Goal: Task Accomplishment & Management: Manage account settings

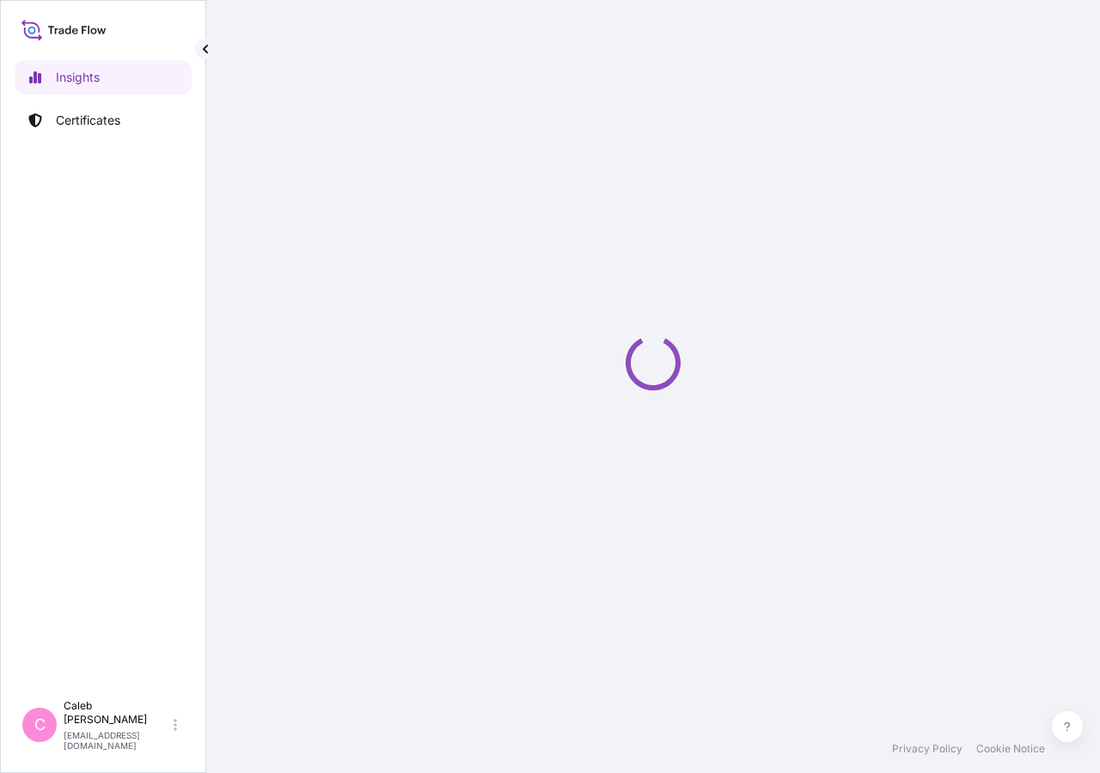
select select "2025"
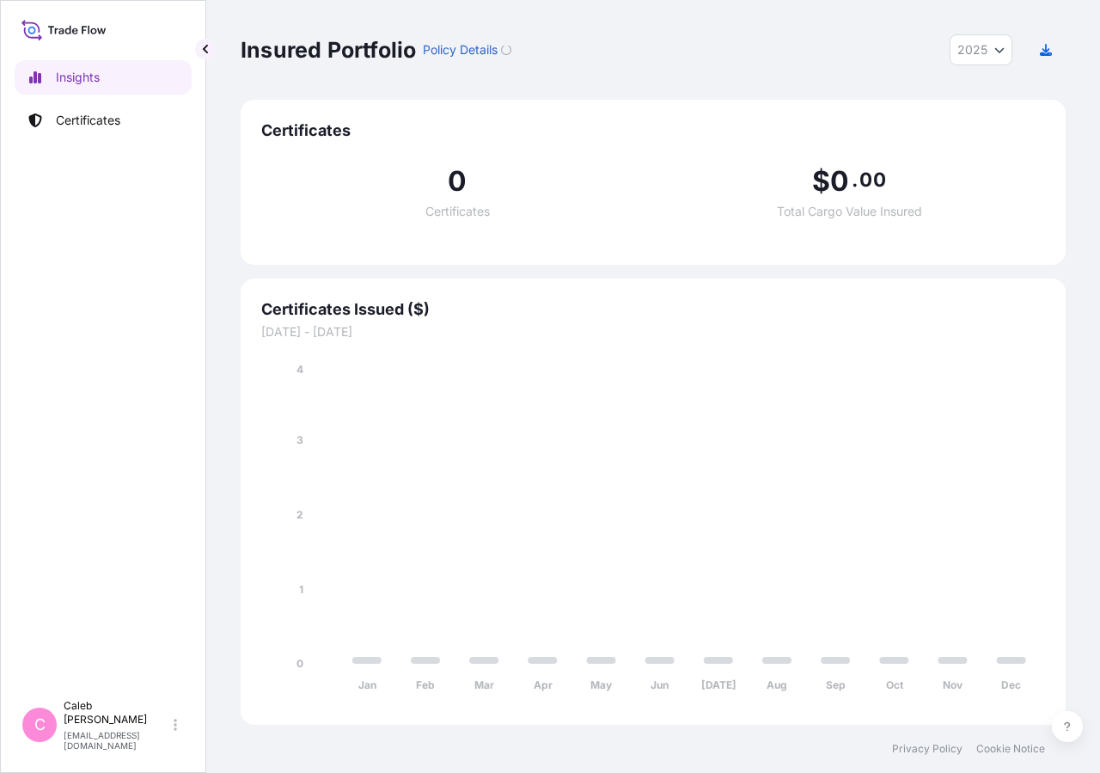
click at [109, 124] on p "Certificates" at bounding box center [88, 120] width 64 height 17
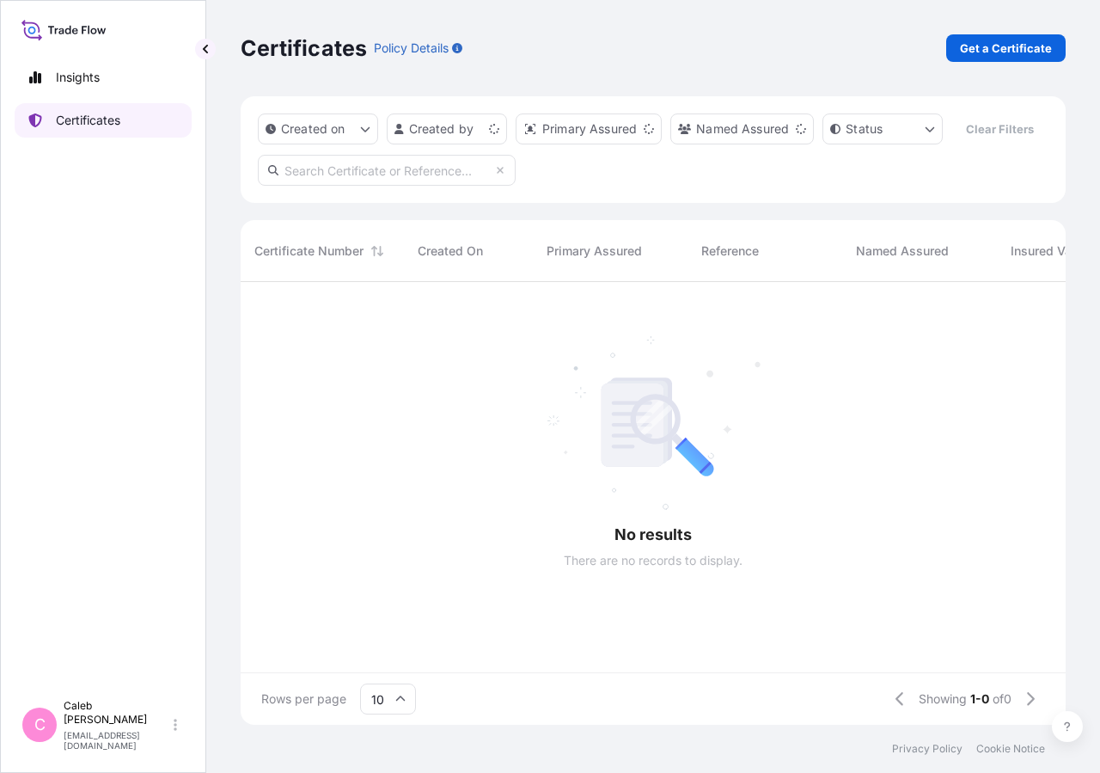
scroll to position [401, 811]
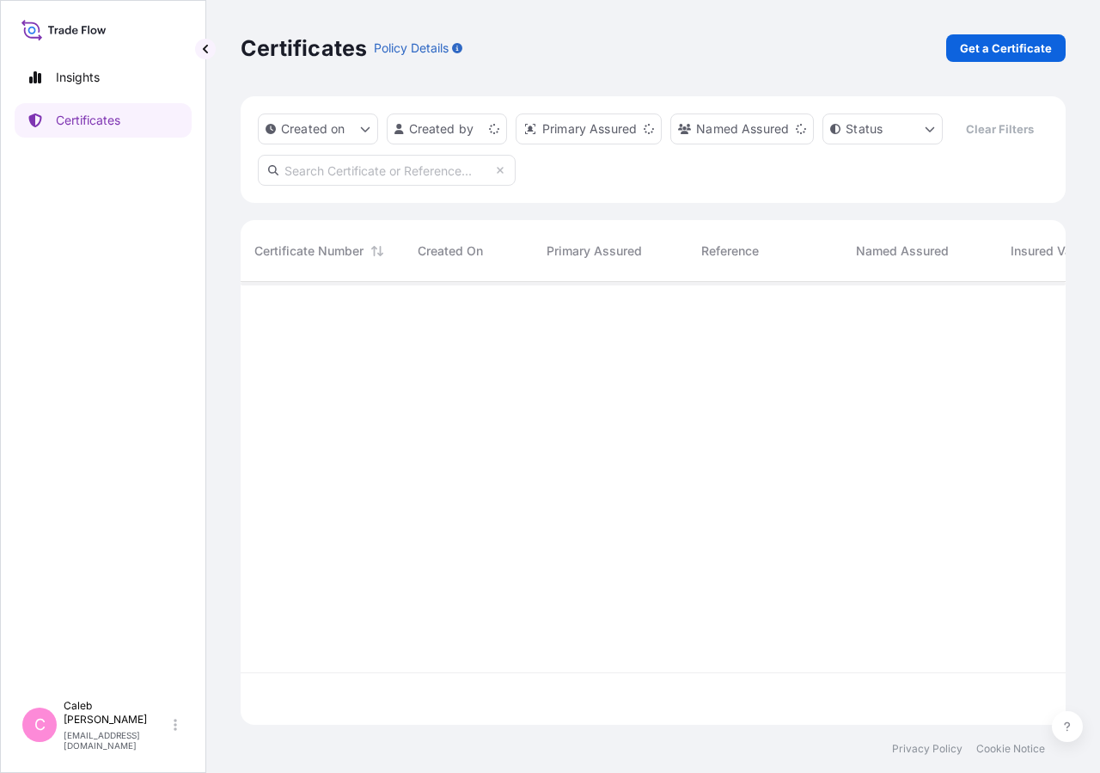
click at [409, 186] on input "text" at bounding box center [387, 170] width 258 height 31
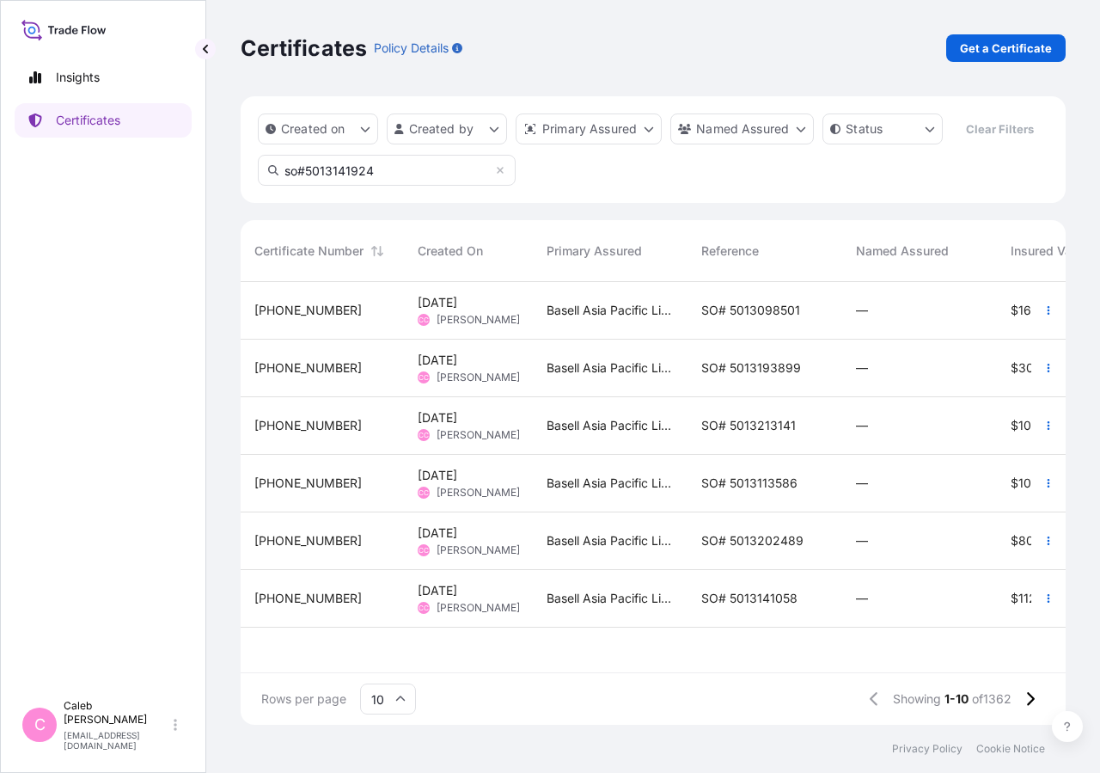
scroll to position [454, 811]
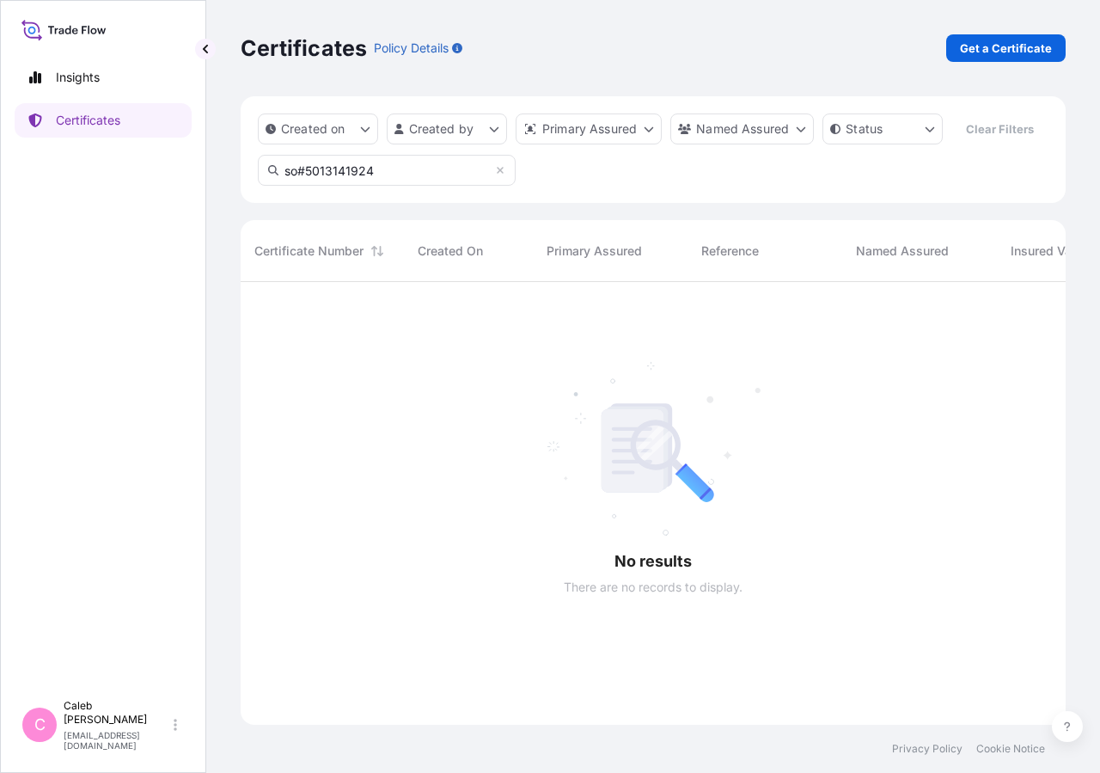
click at [301, 186] on input "so#5013141924" at bounding box center [387, 170] width 258 height 31
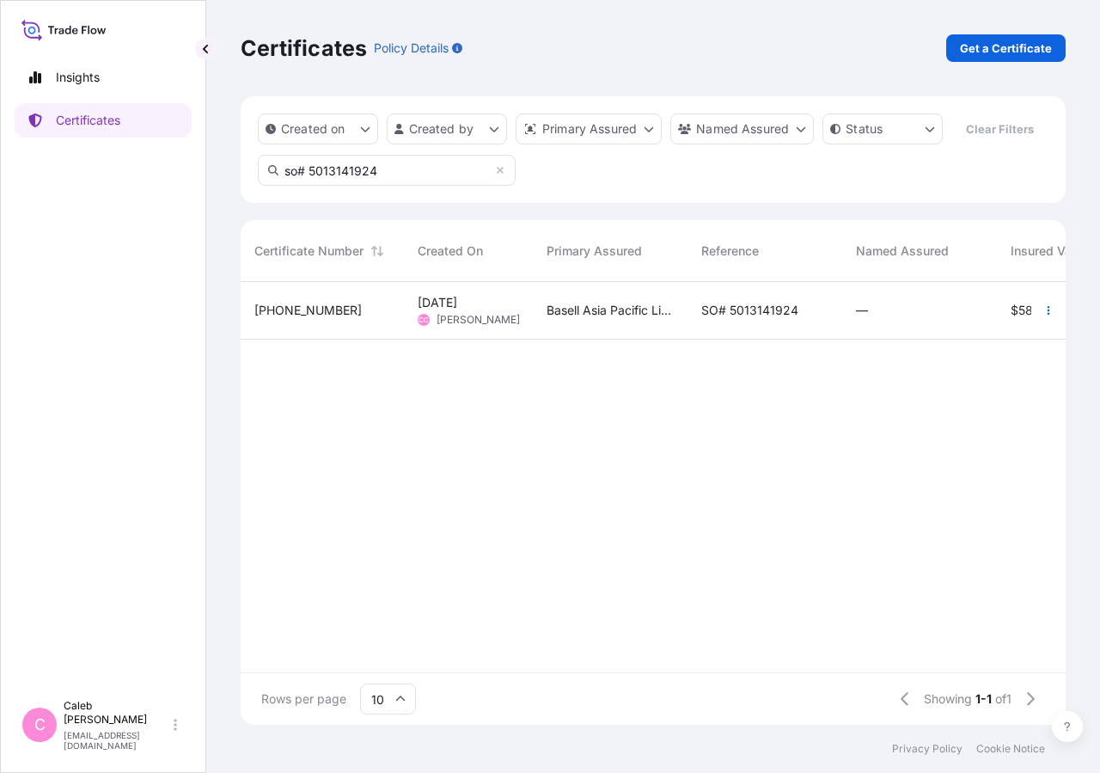
type input "so# 5013141924"
click at [771, 319] on span "SO# 5013141924" at bounding box center [749, 310] width 97 height 17
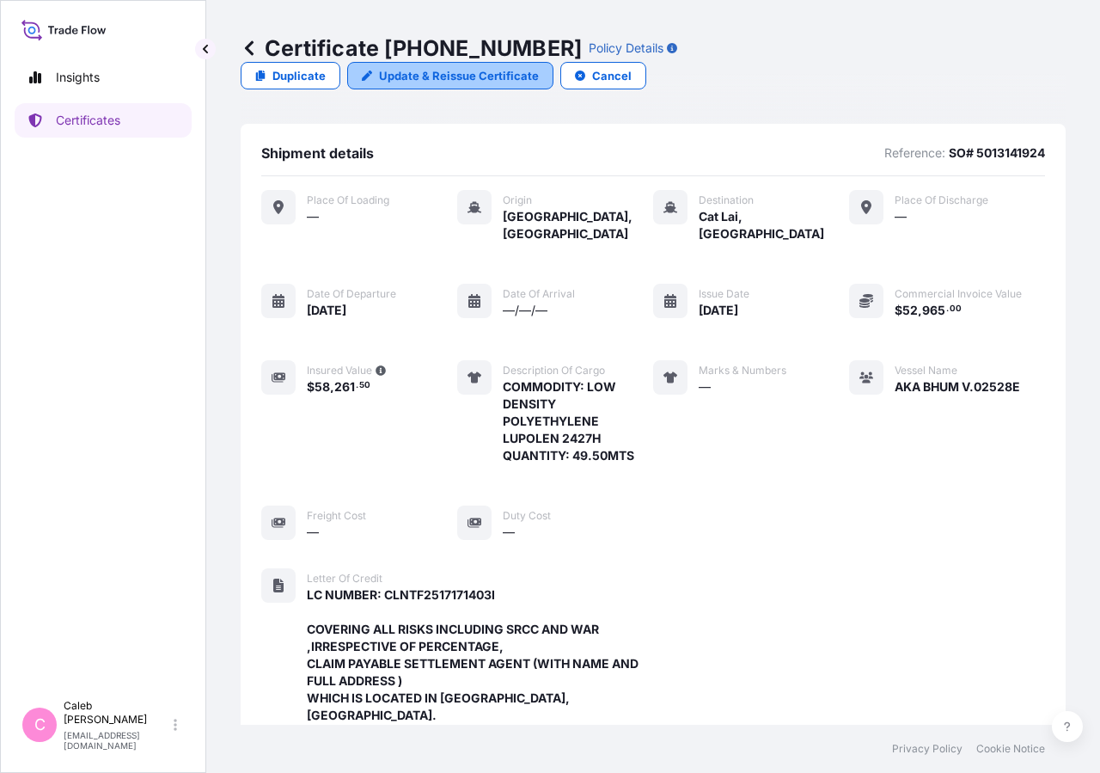
click at [539, 67] on p "Update & Reissue Certificate" at bounding box center [459, 75] width 160 height 17
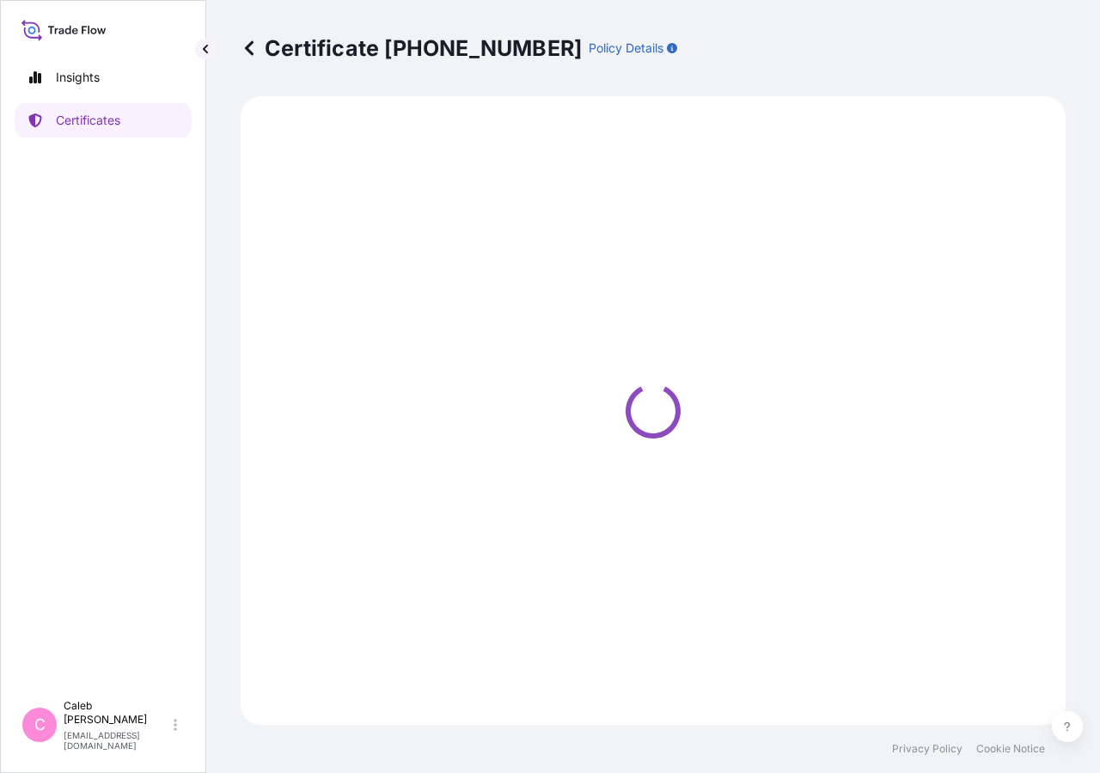
select select "Sea"
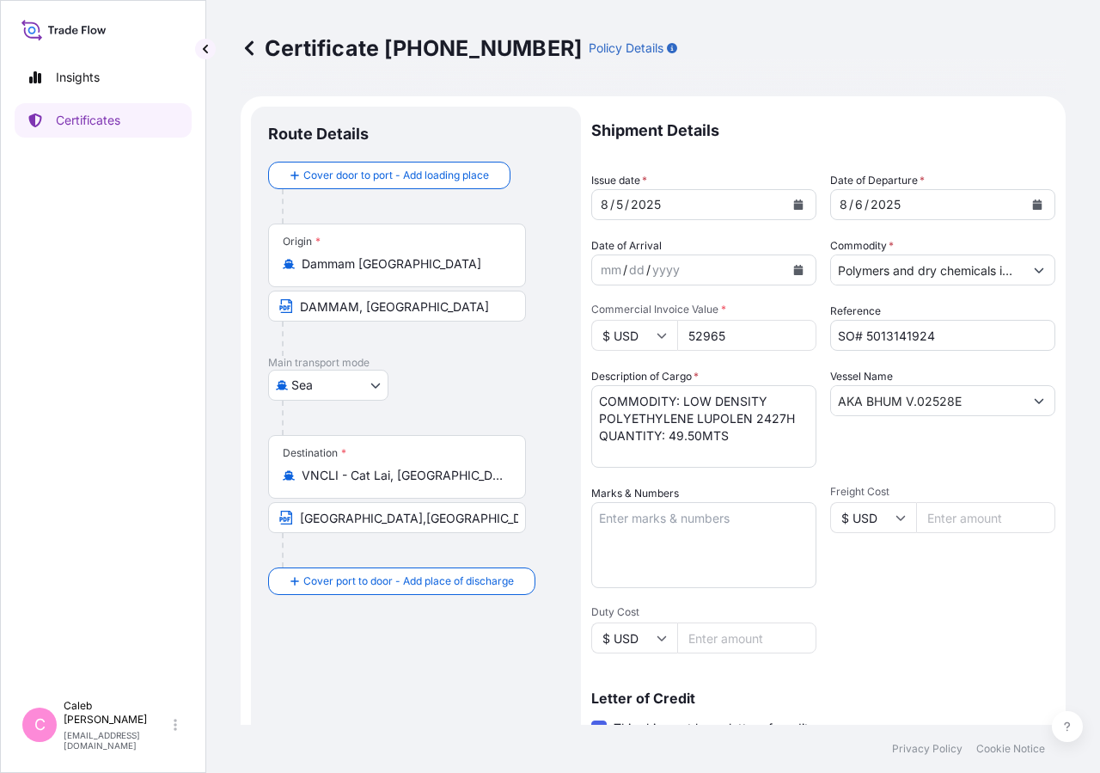
select select "32034"
click at [976, 137] on p "Shipment Details" at bounding box center [823, 131] width 464 height 48
click at [794, 208] on icon "Calendar" at bounding box center [798, 204] width 9 height 10
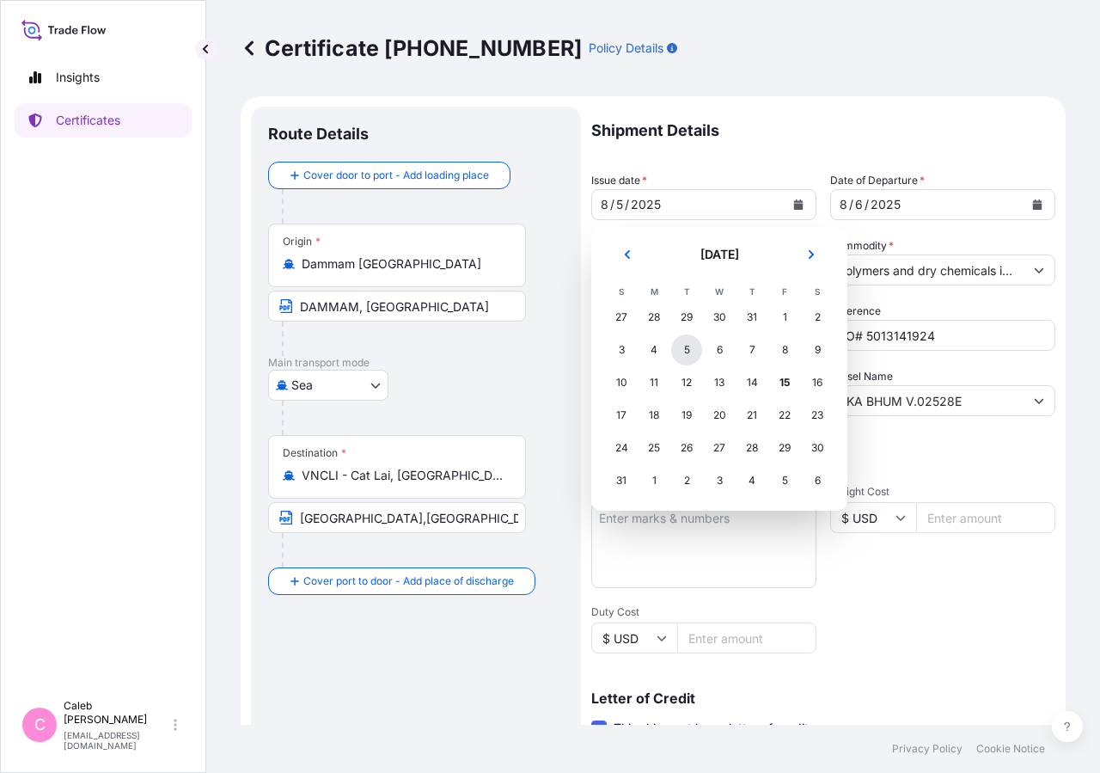
click at [691, 347] on div "5" at bounding box center [686, 349] width 31 height 31
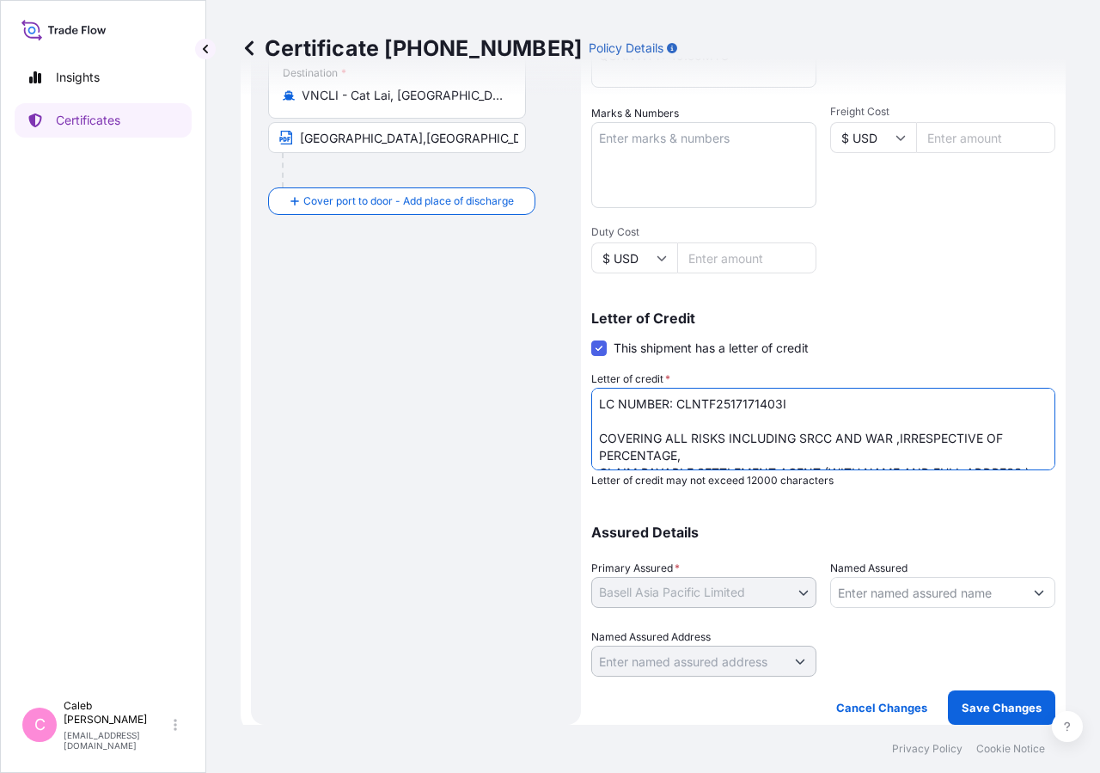
scroll to position [20, 0]
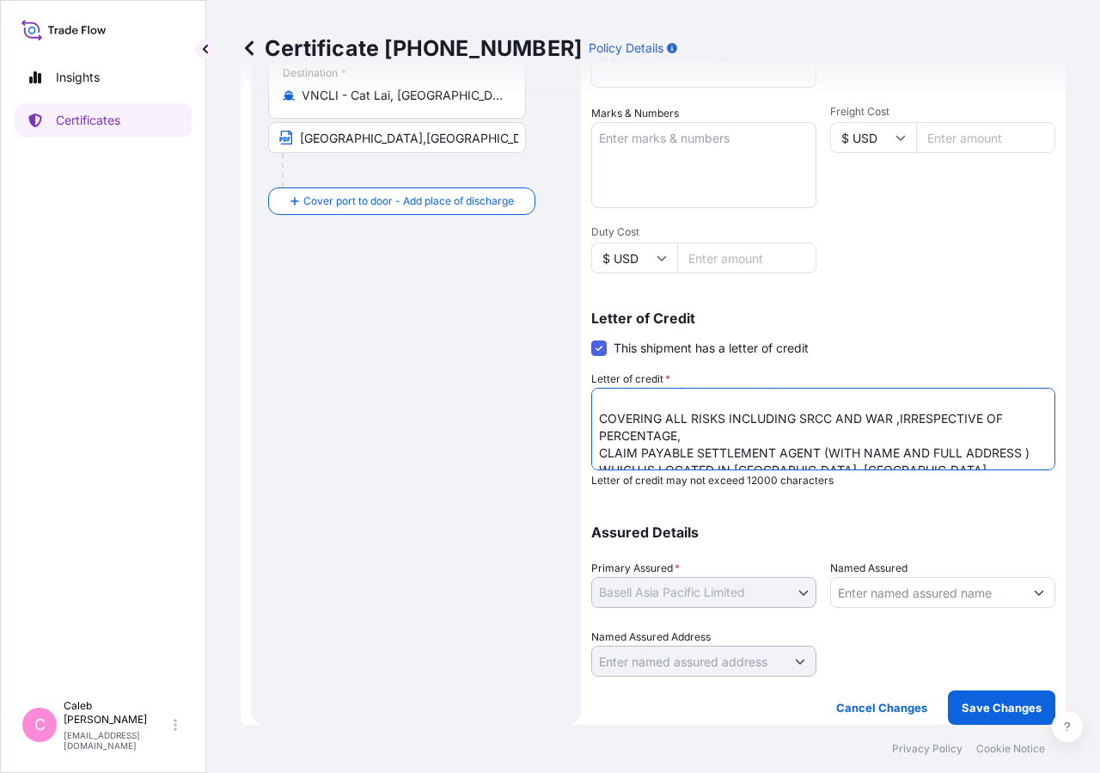
click at [742, 452] on textarea "LC NUMBER: CLNTF2517171403I COVERING ALL RISKS INCLUDING SRCC AND WAR ,IRRESPEC…" at bounding box center [823, 429] width 464 height 83
drag, startPoint x: 769, startPoint y: 451, endPoint x: 1008, endPoint y: 450, distance: 238.9
click at [1008, 450] on textarea "LC NUMBER: CLNTF2517171403I COVERING ALL RISKS INCLUDING SRCC AND WAR ,IRRESPEC…" at bounding box center [823, 429] width 464 height 83
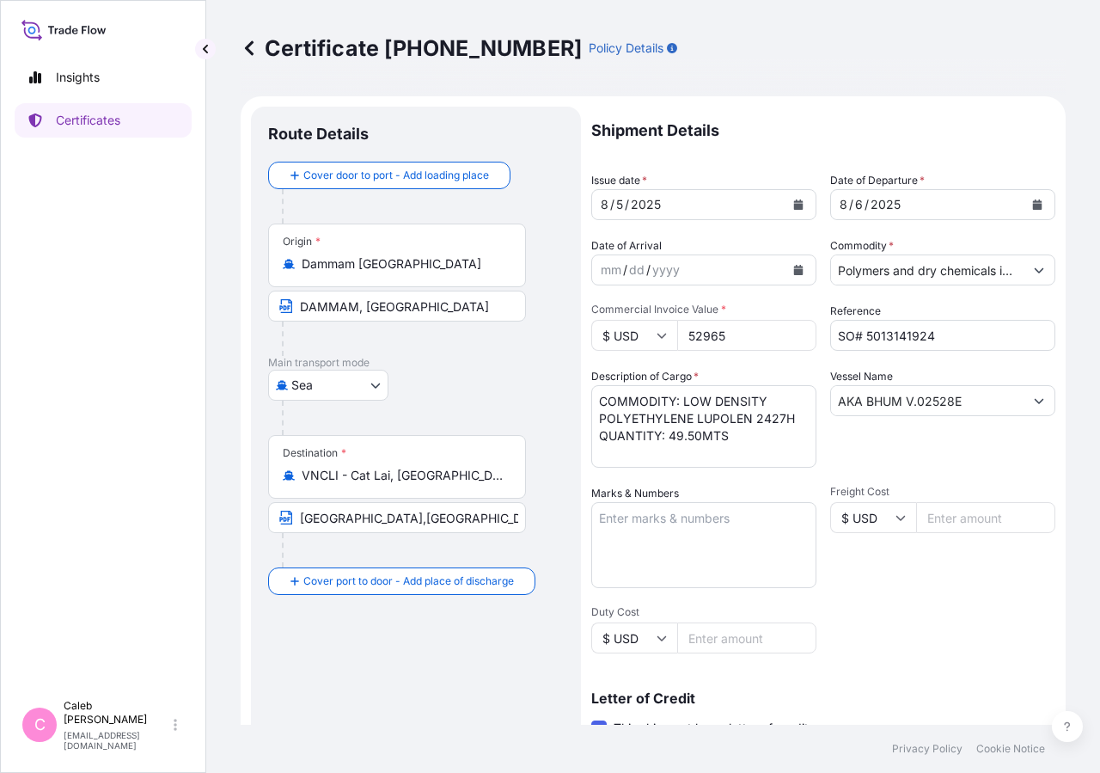
scroll to position [380, 0]
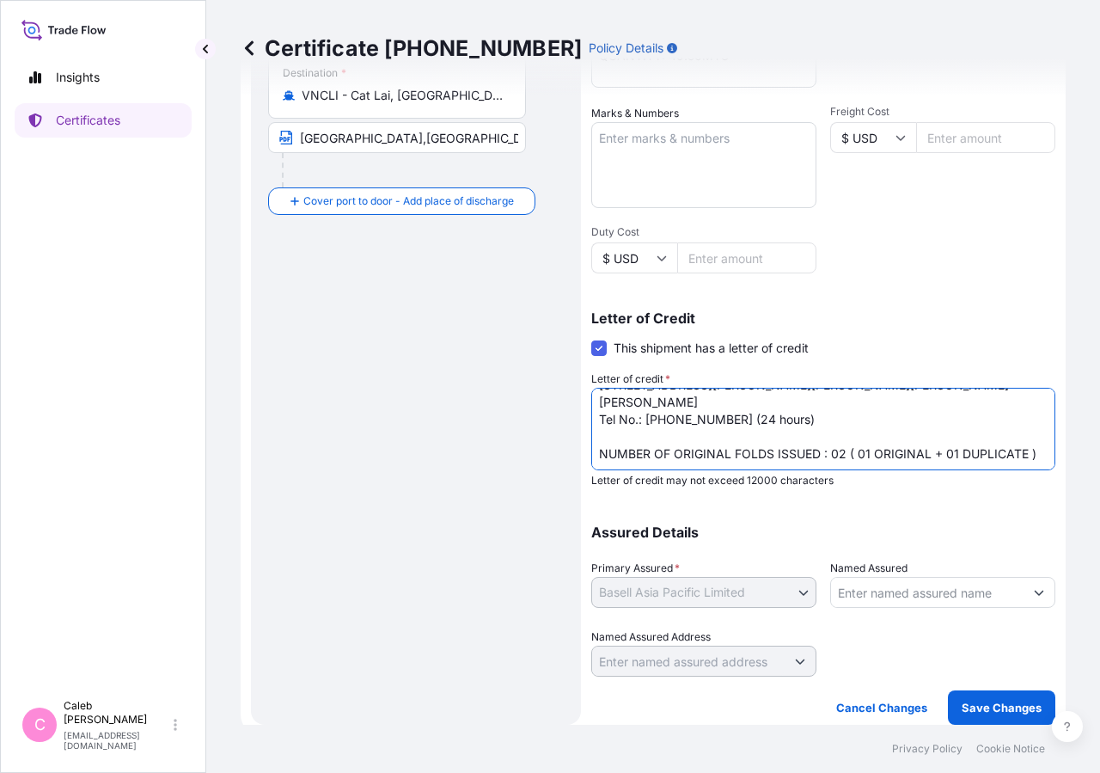
type textarea "LC NUMBER: CLNTF2517171403I COVERING ALL RISKS INCLUDING SRCC AND WAR ,IRRESPEC…"
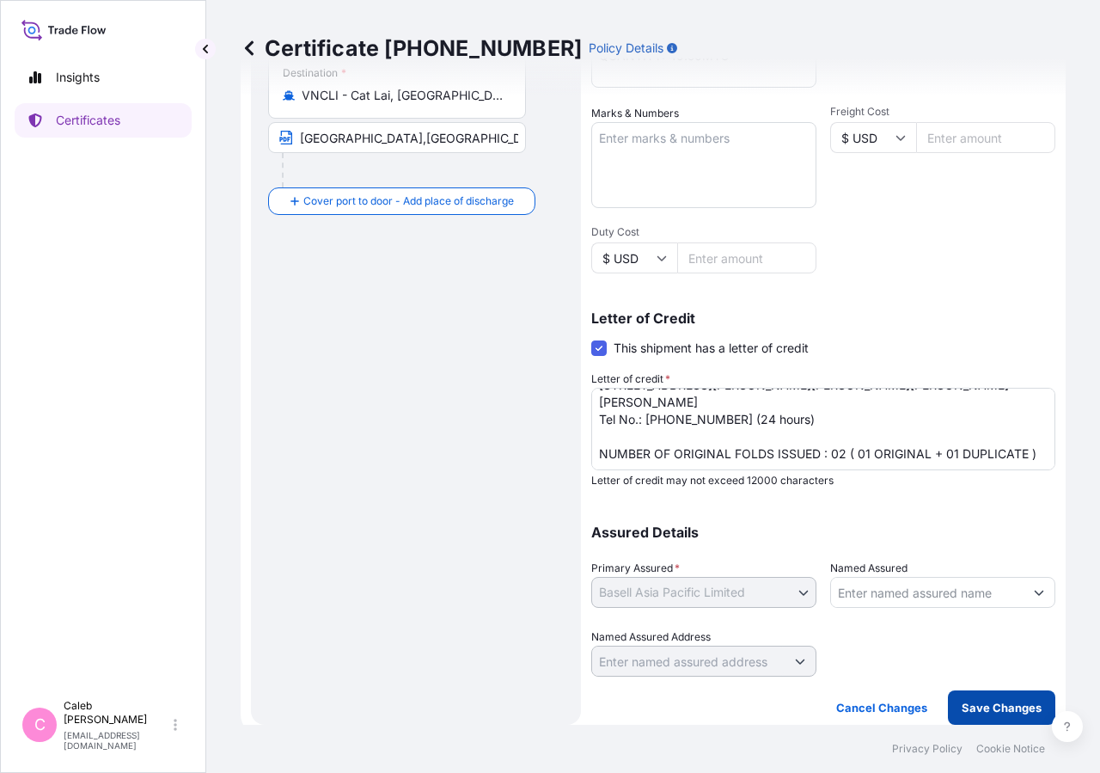
click at [966, 696] on button "Save Changes" at bounding box center [1001, 707] width 107 height 34
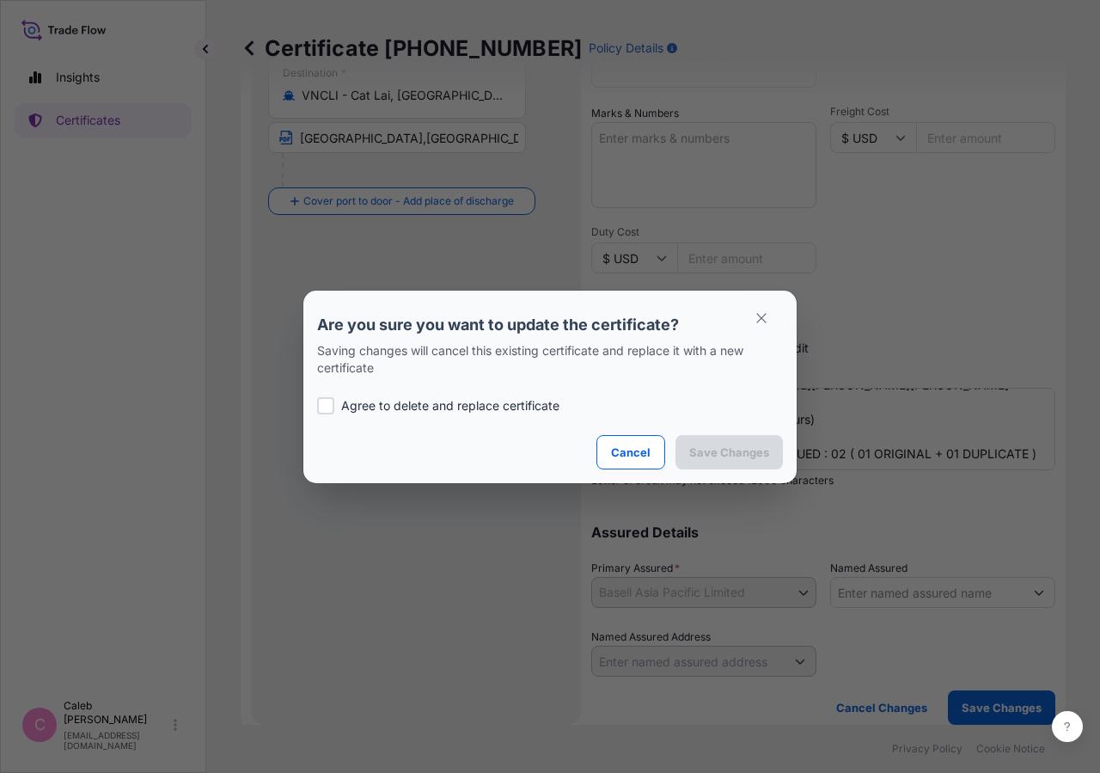
click at [361, 407] on p "Agree to delete and replace certificate" at bounding box center [450, 405] width 218 height 17
checkbox input "true"
click at [719, 457] on p "Save Changes" at bounding box center [729, 452] width 80 height 17
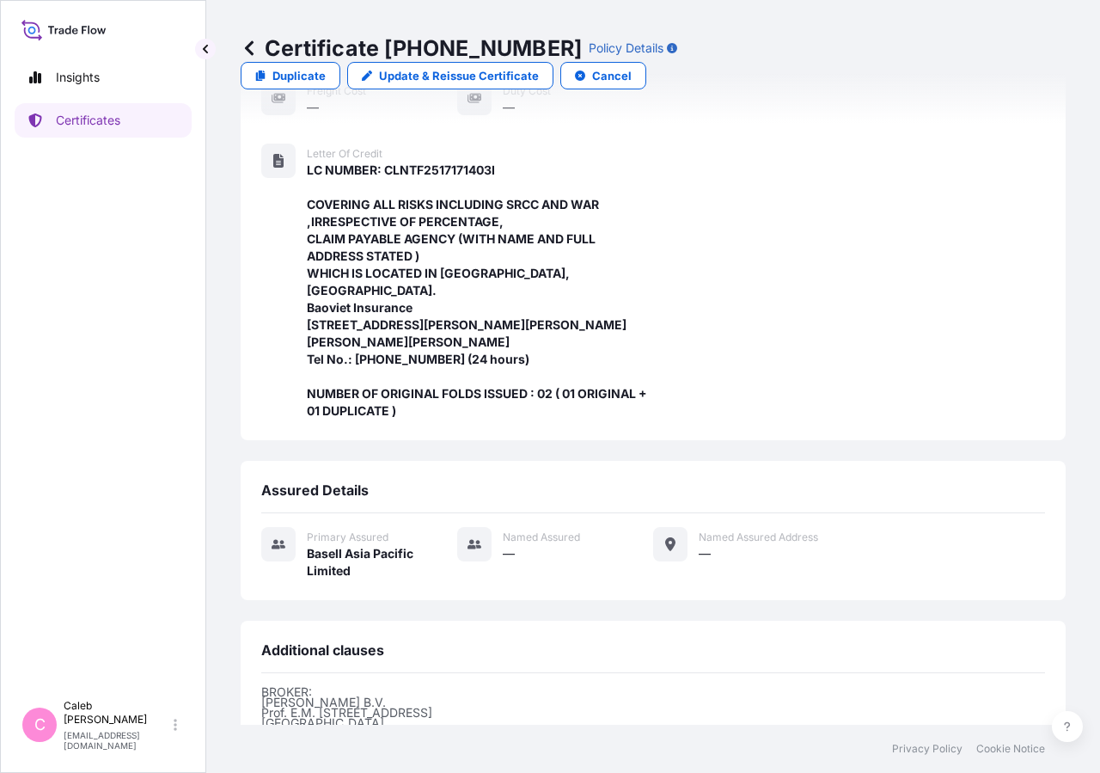
scroll to position [617, 0]
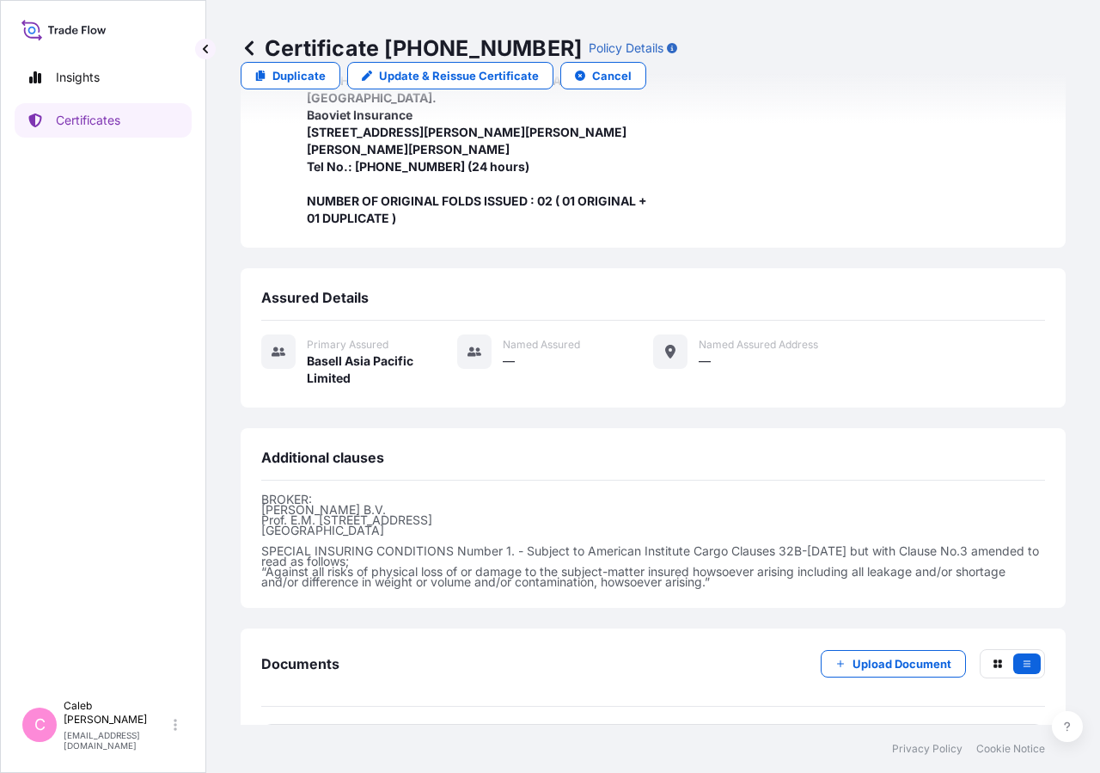
click at [336, 724] on link "PDF Certificate [DATE]T03:31:30.300132" at bounding box center [653, 746] width 784 height 45
click at [539, 67] on p "Update & Reissue Certificate" at bounding box center [459, 75] width 160 height 17
select select "Sea"
select select "32034"
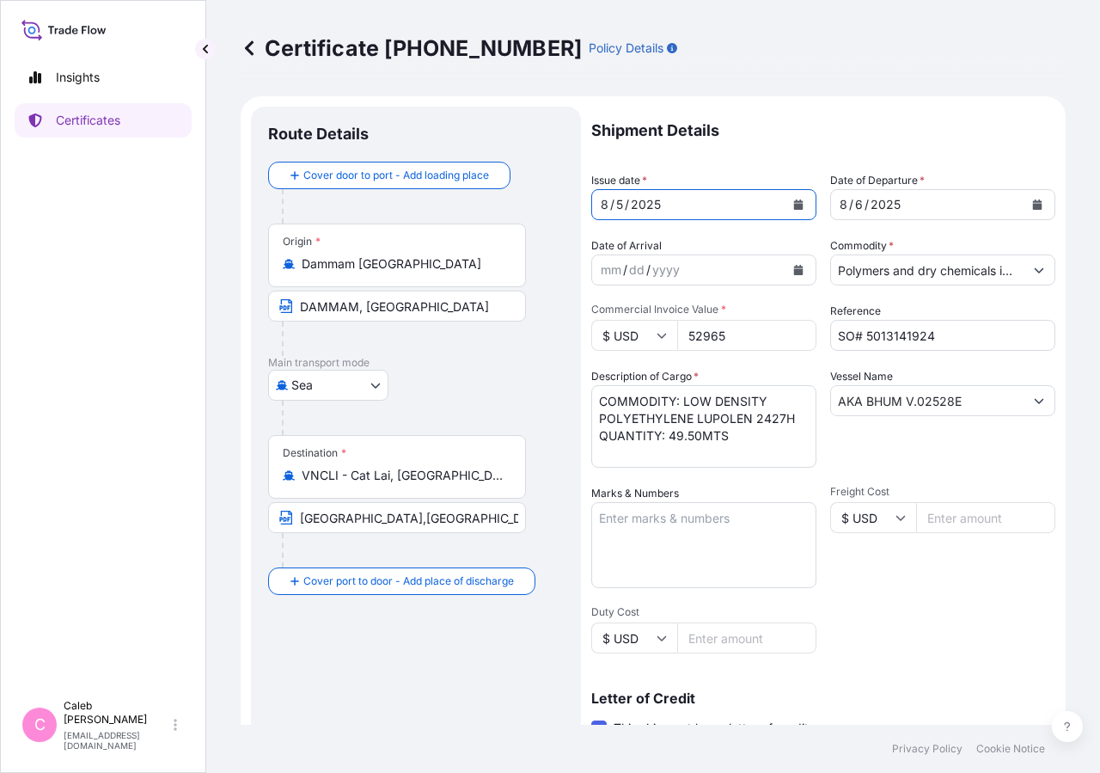
click at [794, 208] on icon "Calendar" at bounding box center [798, 204] width 9 height 10
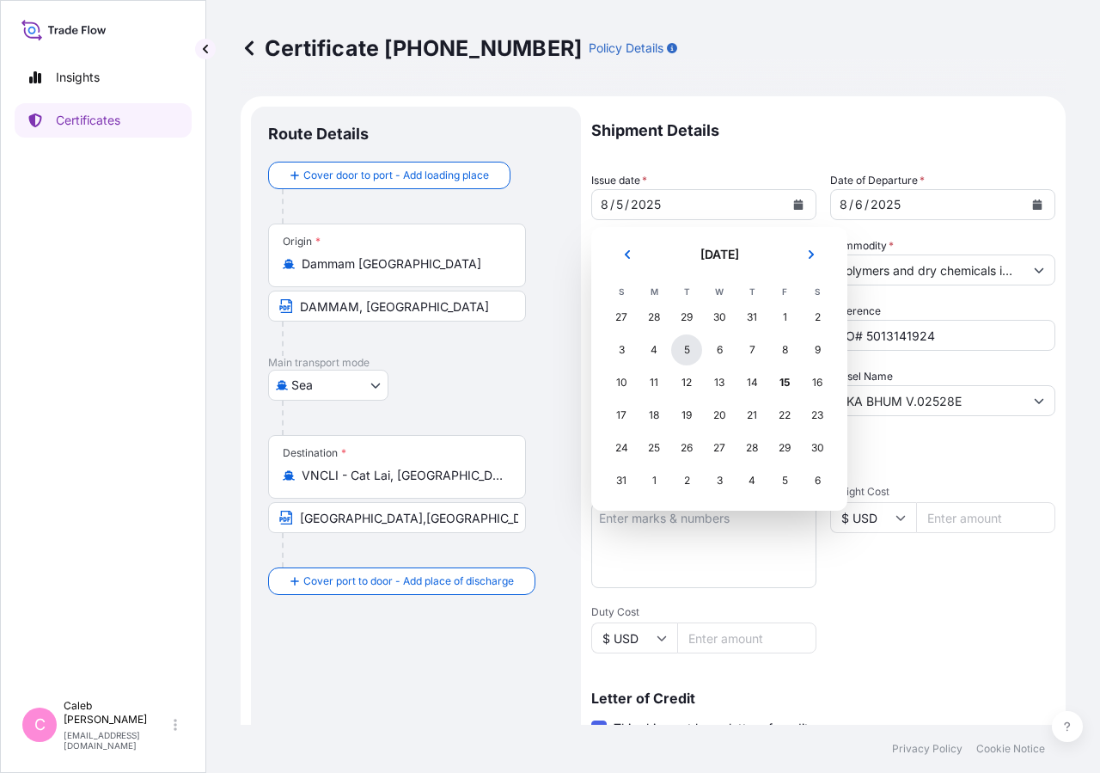
click at [689, 352] on div "5" at bounding box center [686, 349] width 31 height 31
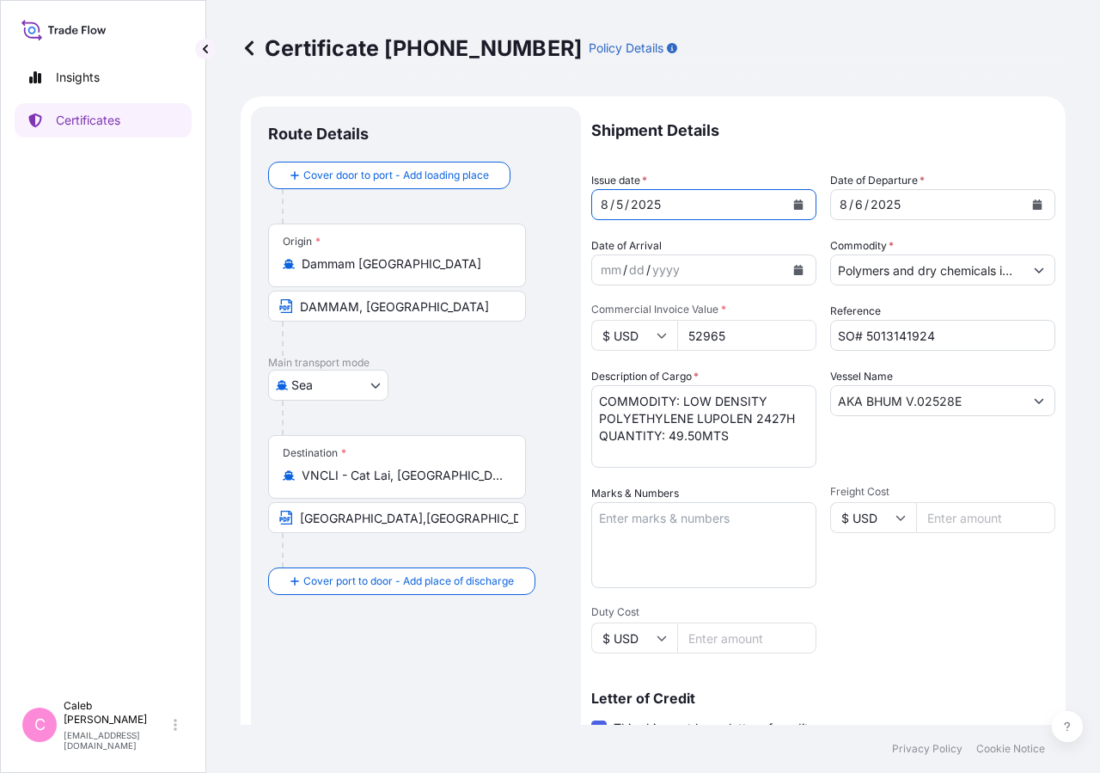
scroll to position [380, 0]
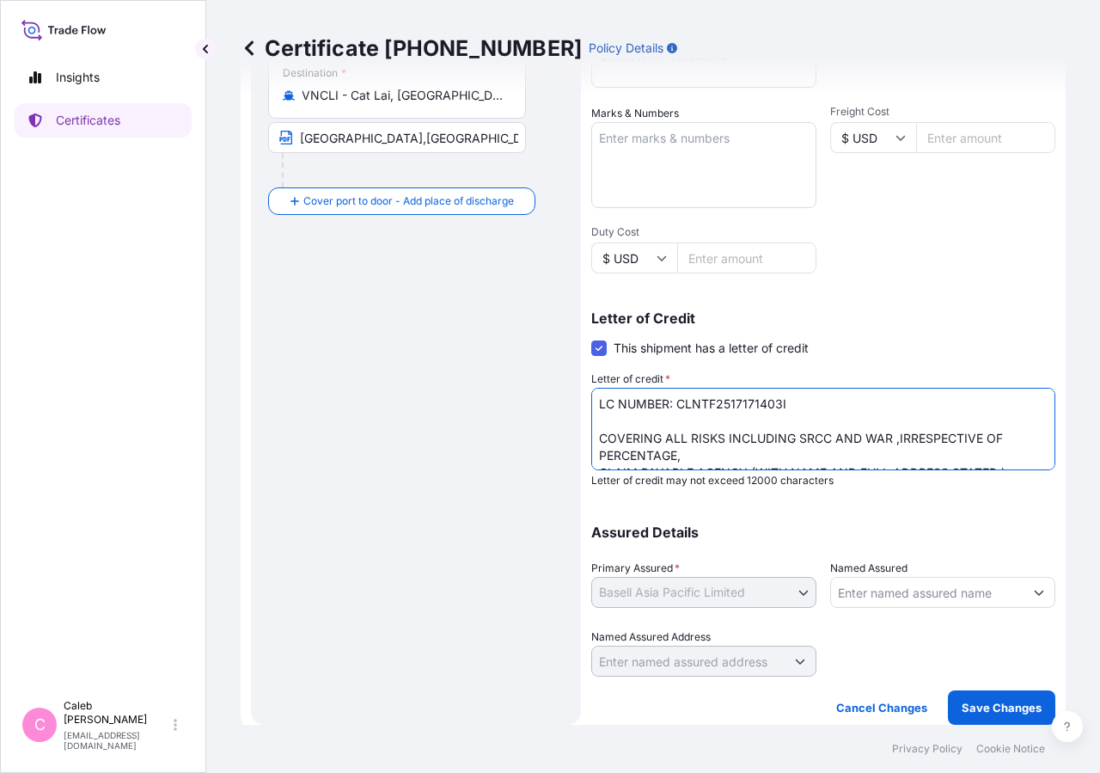
drag, startPoint x: 1025, startPoint y: 416, endPoint x: 1029, endPoint y: 429, distance: 13.6
click at [1029, 429] on textarea "LC NUMBER: CLNTF2517171403I COVERING ALL RISKS INCLUDING SRCC AND WAR ,IRRESPEC…" at bounding box center [823, 429] width 464 height 83
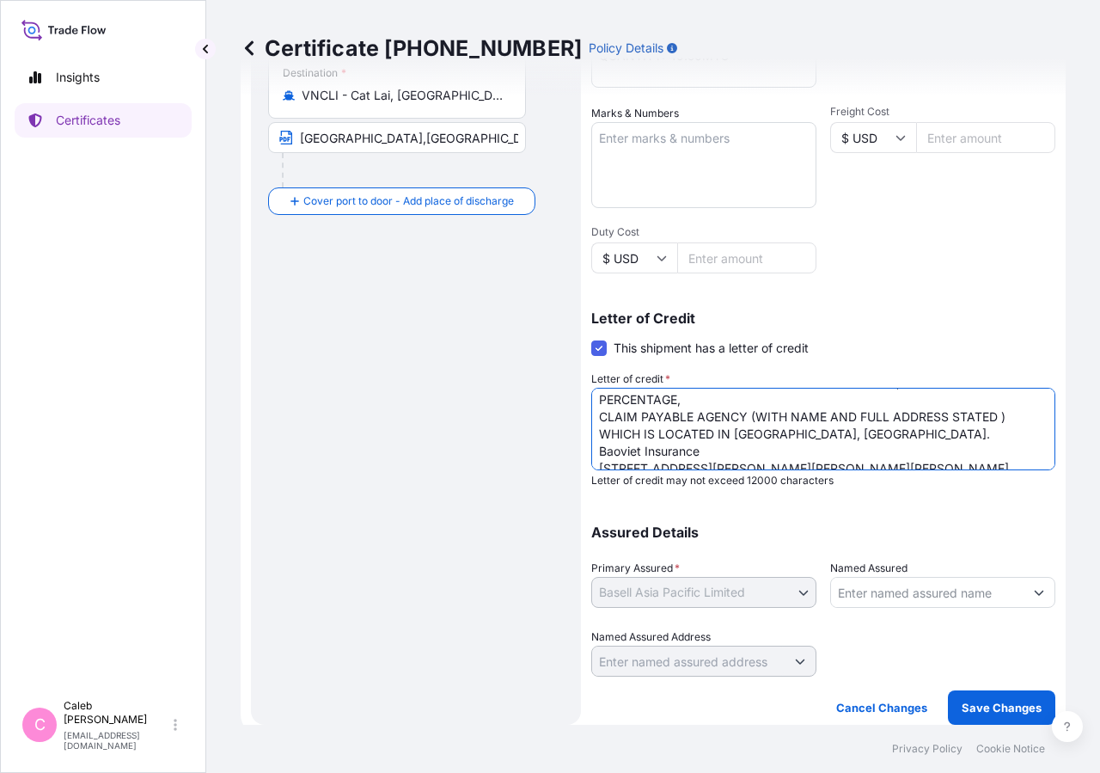
scroll to position [59, 0]
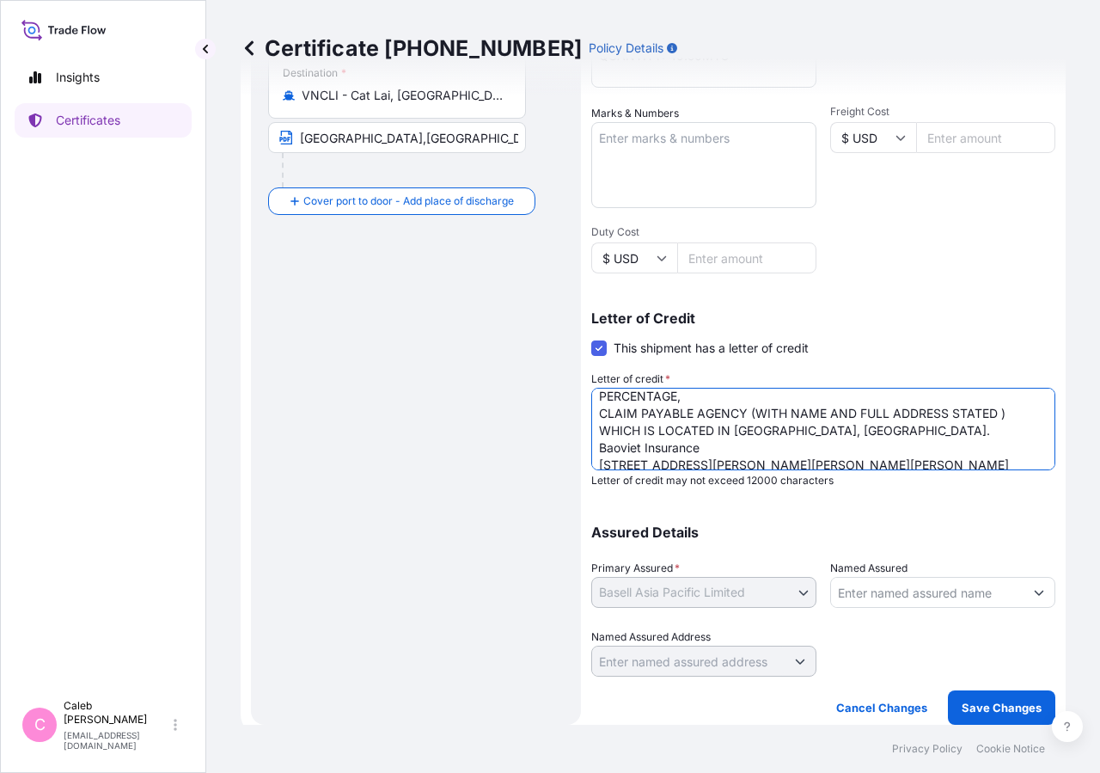
click at [1000, 417] on textarea "LC NUMBER: CLNTF2517171403I COVERING ALL RISKS INCLUDING SRCC AND WAR ,IRRESPEC…" at bounding box center [823, 429] width 464 height 83
type textarea "LC NUMBER: CLNTF2517171403I COVERING ALL RISKS INCLUDING SRCC AND WAR ,IRRESPEC…"
click at [981, 709] on p "Save Changes" at bounding box center [1002, 707] width 80 height 17
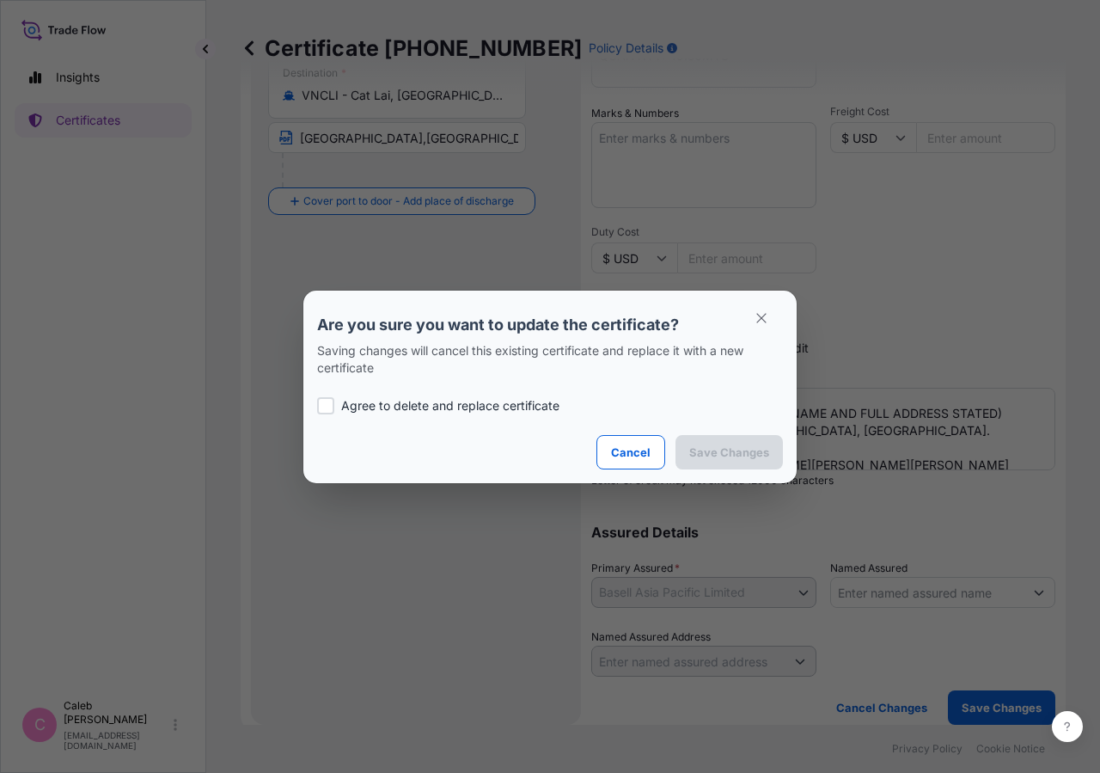
click at [358, 400] on p "Agree to delete and replace certificate" at bounding box center [450, 405] width 218 height 17
checkbox input "true"
click at [713, 455] on p "Save Changes" at bounding box center [729, 452] width 80 height 17
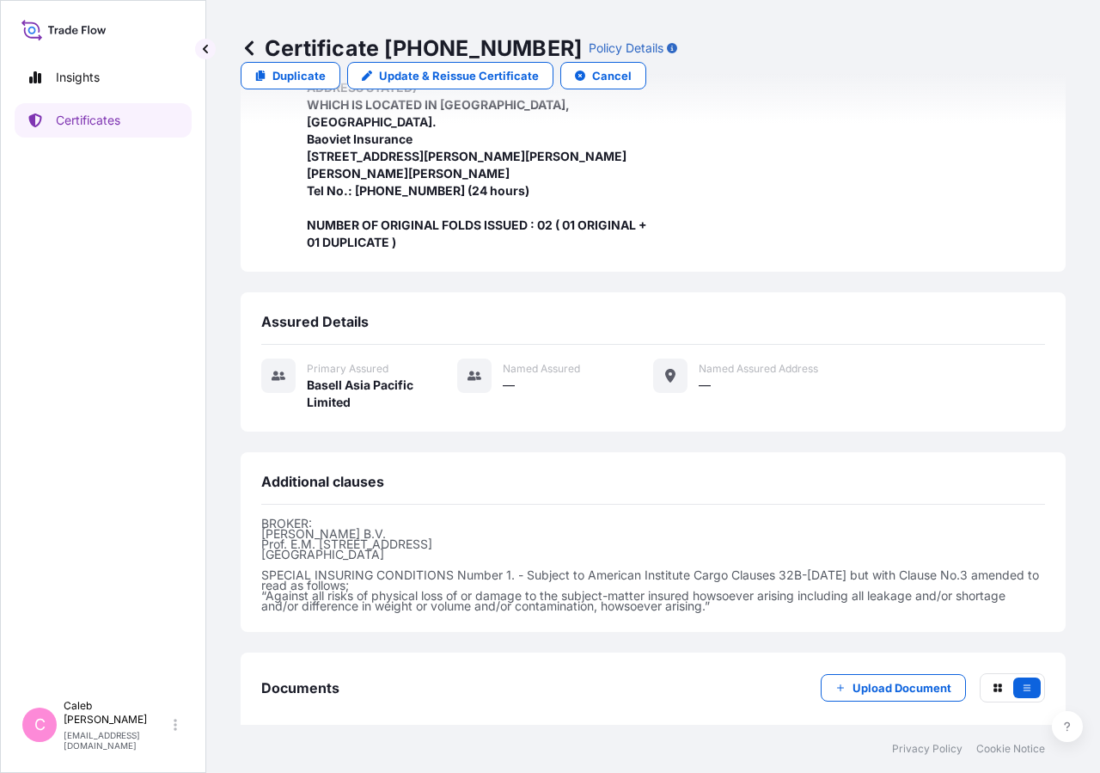
scroll to position [617, 0]
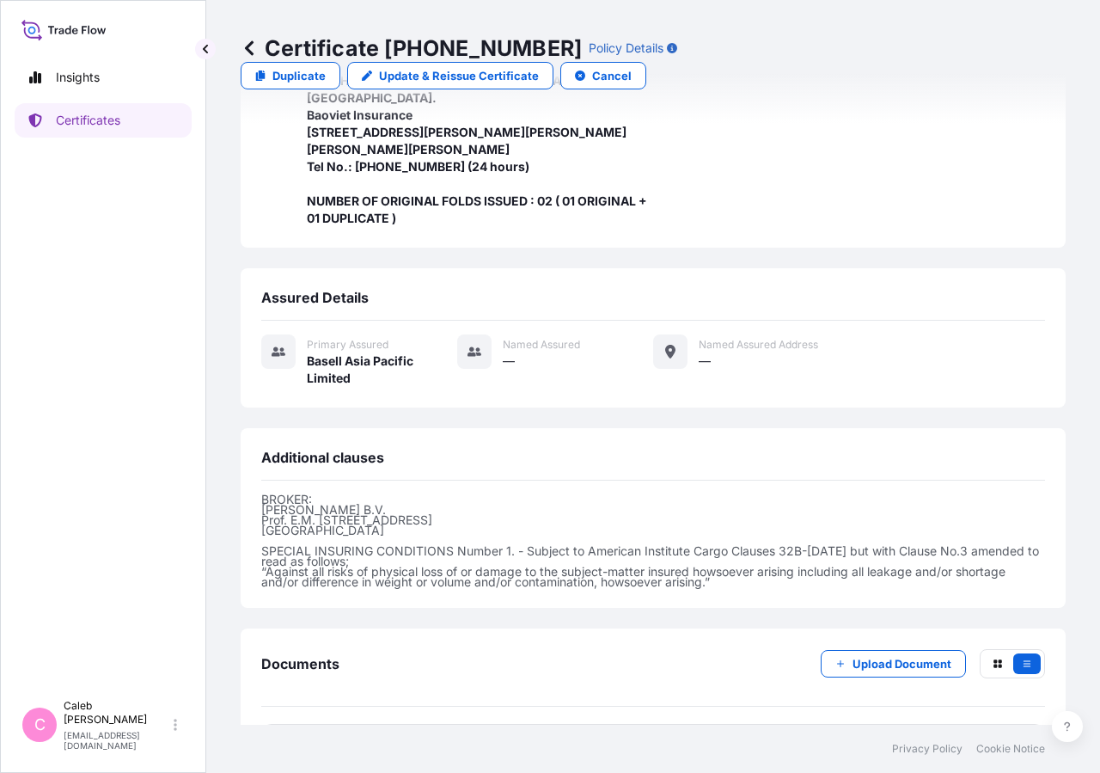
click at [355, 737] on span "Certificate" at bounding box center [338, 745] width 62 height 17
click at [333, 737] on span "Certificate" at bounding box center [338, 745] width 62 height 17
